Goal: Transaction & Acquisition: Purchase product/service

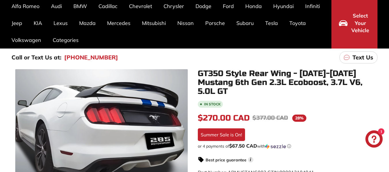
scroll to position [73, 0]
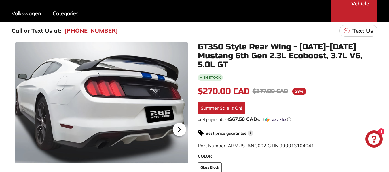
click at [178, 133] on icon at bounding box center [178, 129] width 13 height 13
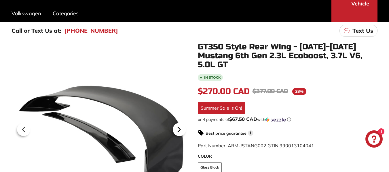
click at [178, 133] on icon at bounding box center [178, 129] width 13 height 13
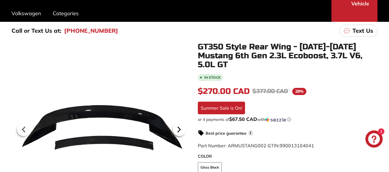
click at [178, 133] on icon at bounding box center [178, 129] width 13 height 13
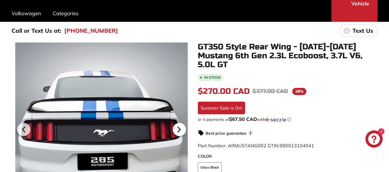
click at [178, 133] on icon at bounding box center [178, 129] width 13 height 13
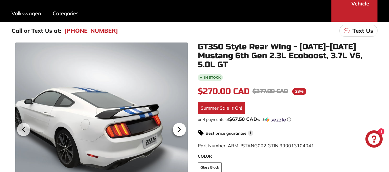
click at [178, 133] on icon at bounding box center [178, 129] width 13 height 13
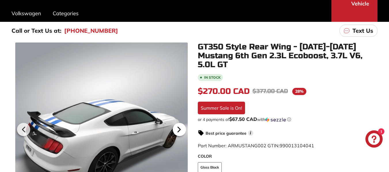
scroll to position [0, 84]
click at [178, 133] on icon at bounding box center [178, 129] width 13 height 13
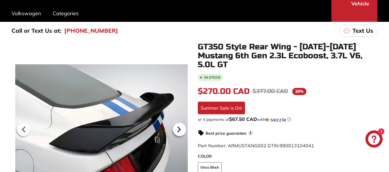
click at [178, 133] on icon at bounding box center [178, 129] width 13 height 13
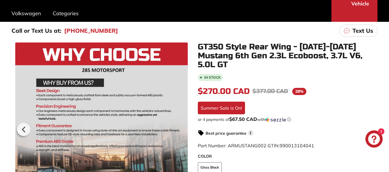
scroll to position [0, 85]
click at [178, 133] on div at bounding box center [101, 129] width 172 height 172
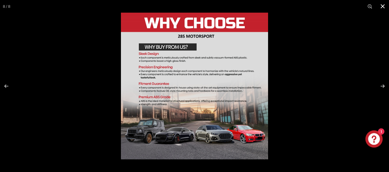
click at [382, 6] on button at bounding box center [382, 6] width 13 height 13
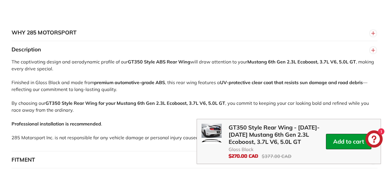
scroll to position [525, 0]
